Goal: Information Seeking & Learning: Compare options

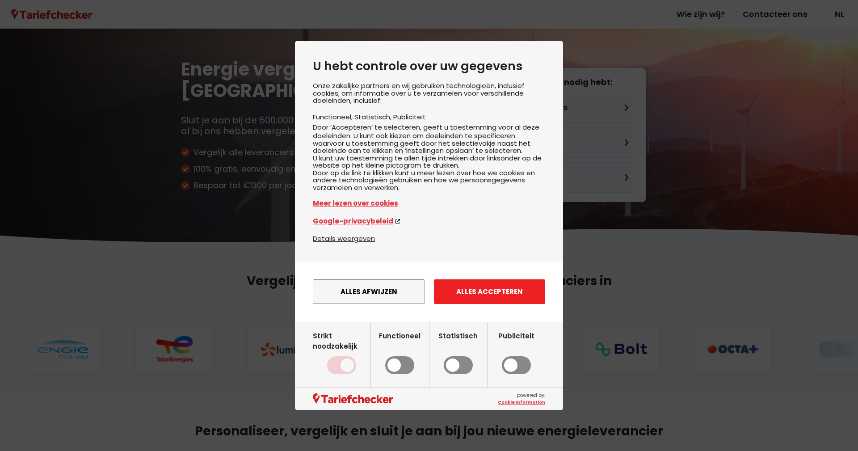
click at [480, 299] on button "Alles accepteren" at bounding box center [489, 291] width 111 height 25
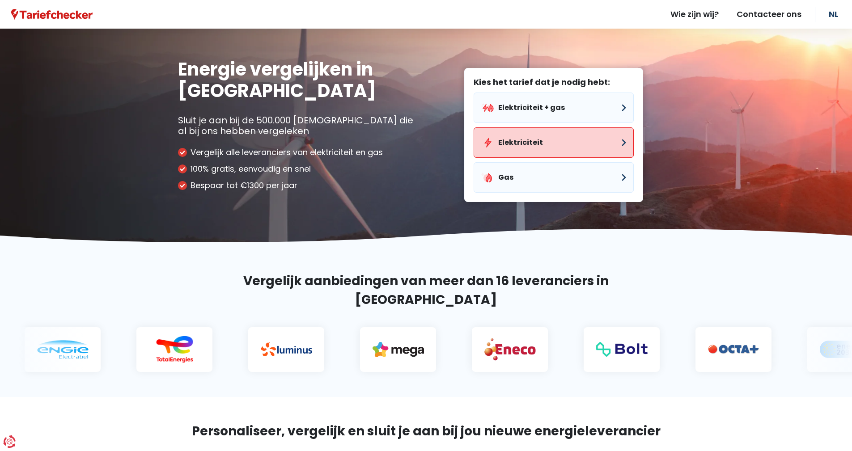
click at [542, 140] on button "Elektriciteit" at bounding box center [553, 142] width 160 height 30
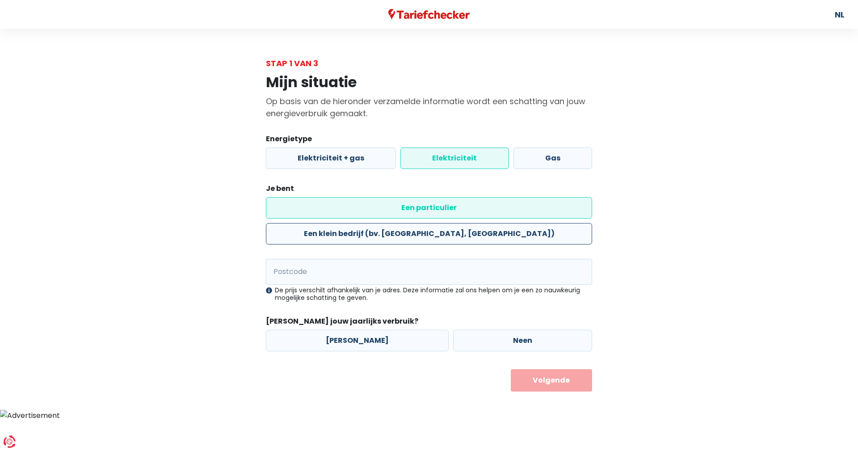
click at [484, 223] on label "Een klein bedrijf (bv. [GEOGRAPHIC_DATA], [GEOGRAPHIC_DATA])" at bounding box center [429, 233] width 326 height 21
click at [484, 223] on input "Een klein bedrijf (bv. [GEOGRAPHIC_DATA], [GEOGRAPHIC_DATA])" at bounding box center [429, 233] width 326 height 21
radio input "true"
radio input "false"
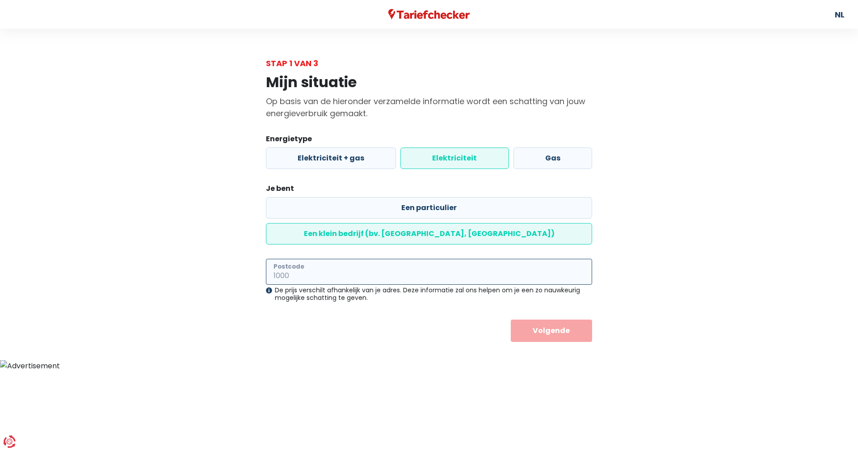
click at [363, 259] on input "Postcode" at bounding box center [429, 272] width 326 height 26
type input "8500"
click at [534, 320] on button "Volgende" at bounding box center [552, 331] width 82 height 22
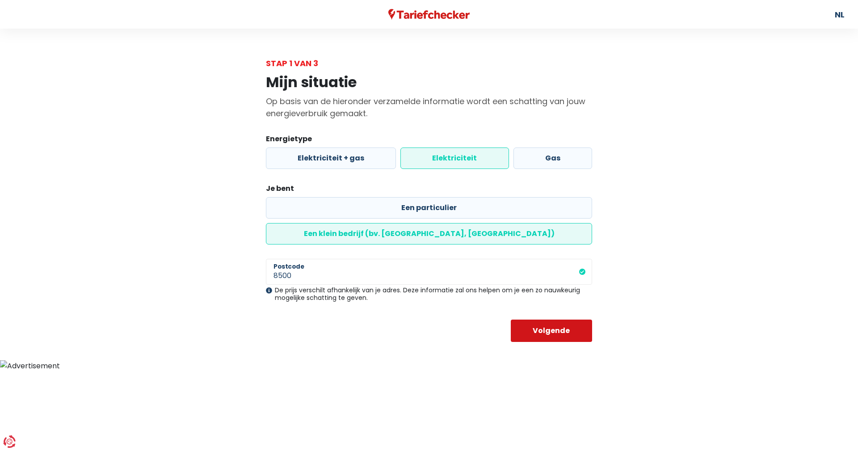
select select
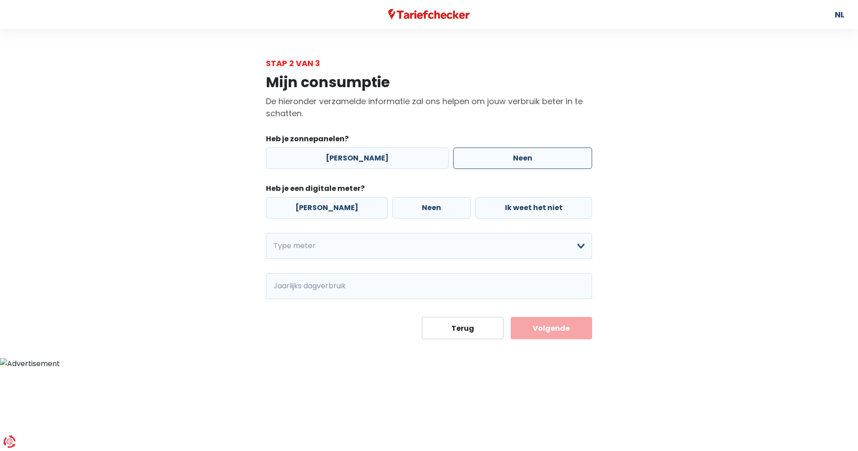
click at [488, 154] on label "Neen" at bounding box center [522, 158] width 139 height 21
click at [488, 154] on input "Neen" at bounding box center [522, 158] width 139 height 21
radio input "true"
click at [327, 204] on label "[PERSON_NAME]" at bounding box center [327, 207] width 122 height 21
click at [327, 204] on input "[PERSON_NAME]" at bounding box center [327, 207] width 122 height 21
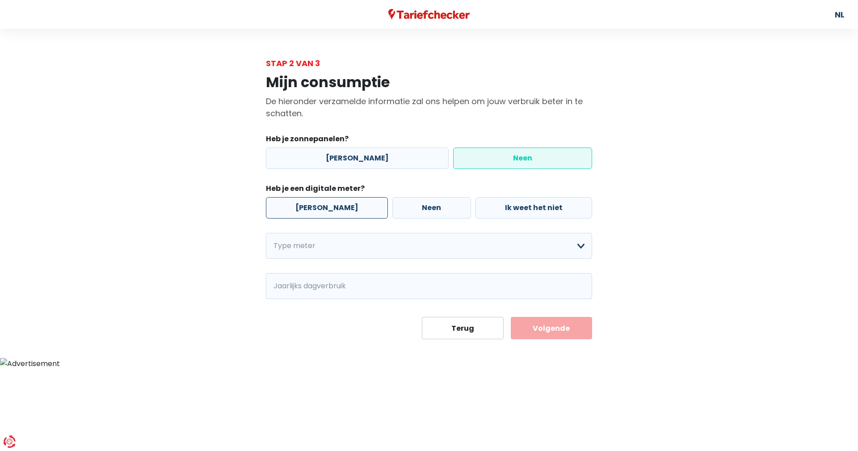
radio input "true"
click at [524, 267] on div "Heb je zonnepanelen? Ja Neen Heb je een digitale meter? Ja Neen Ik weet het nie…" at bounding box center [429, 216] width 326 height 165
click at [526, 254] on select "Enkelvoudig Tweevoudig Enkelvoudig + uitsluitend nachttarief Tweevoudig + uitsl…" at bounding box center [429, 246] width 326 height 26
click at [266, 233] on select "Enkelvoudig Tweevoudig Enkelvoudig + uitsluitend nachttarief Tweevoudig + uitsl…" at bounding box center [429, 246] width 326 height 26
select select "day_single_rate"
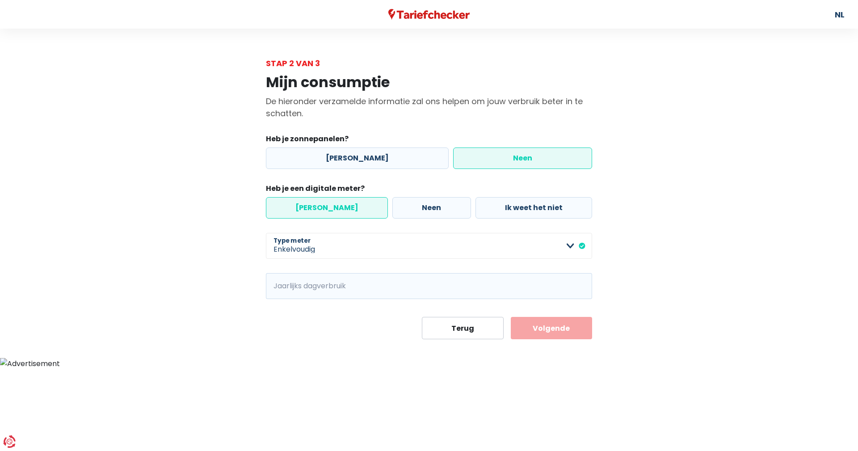
click at [551, 326] on button "Volgende" at bounding box center [552, 328] width 82 height 22
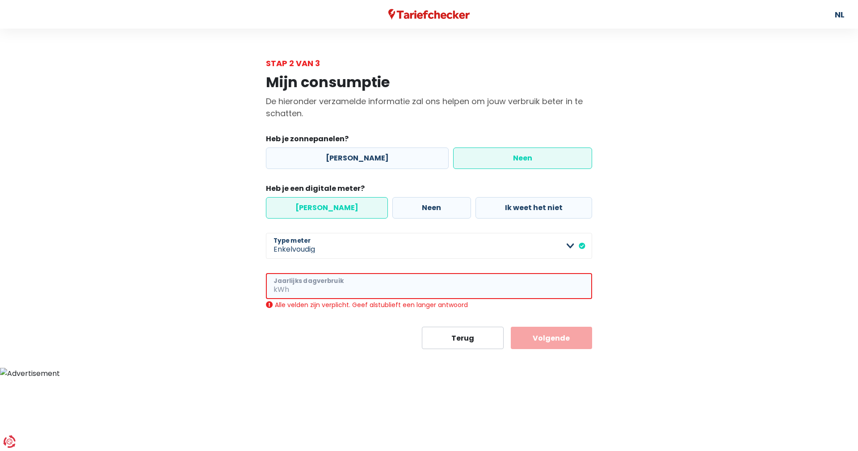
click at [359, 291] on input "Jaarlijks dagverbruik" at bounding box center [441, 286] width 301 height 26
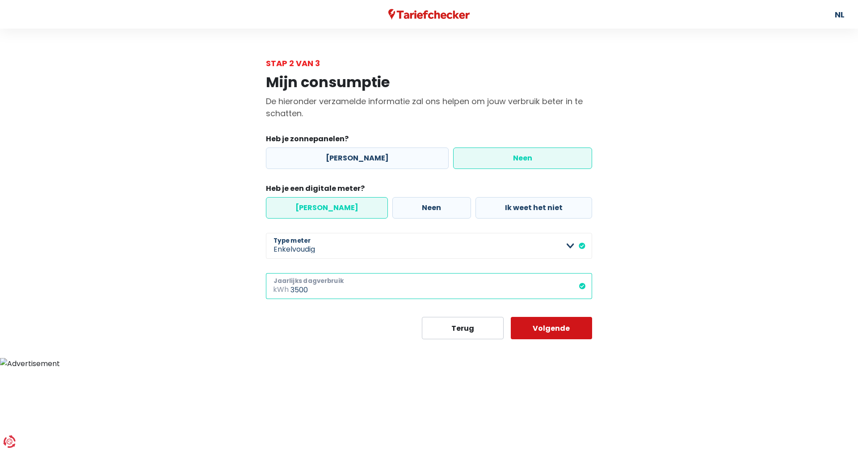
type input "3500"
click at [561, 331] on button "Volgende" at bounding box center [552, 328] width 82 height 22
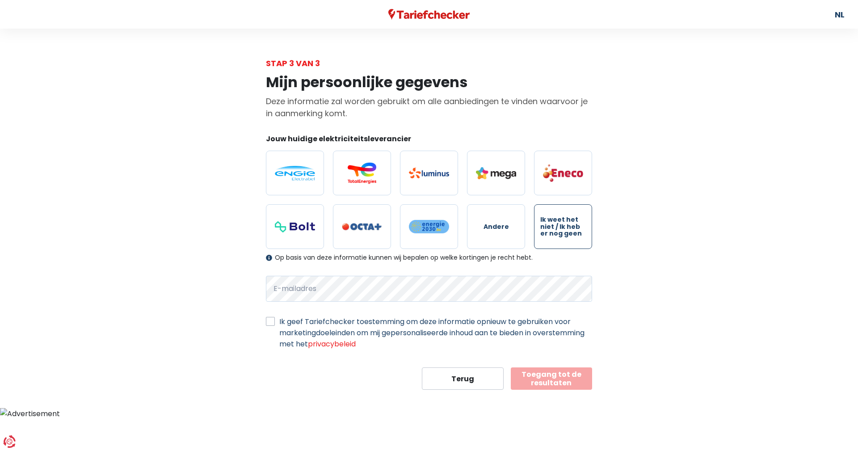
click at [563, 240] on label "Ik weet het niet / Ik heb er nog geen" at bounding box center [563, 226] width 58 height 45
click at [563, 240] on input "Ik weet het niet / Ik heb er nog geen" at bounding box center [563, 226] width 58 height 45
radio input "true"
